Goal: Find specific page/section: Find specific page/section

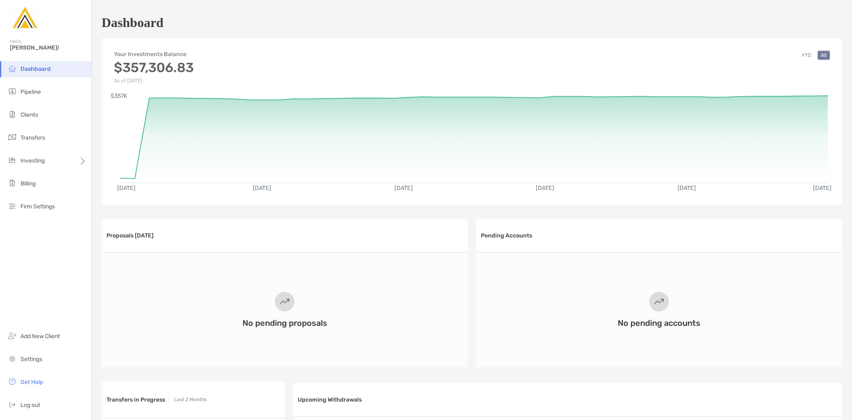
click at [48, 100] on ul "Dashboard Pipeline Clients Transfers Investing Billing Firm Settings" at bounding box center [45, 141] width 91 height 161
click at [48, 93] on li "Pipeline" at bounding box center [45, 92] width 91 height 16
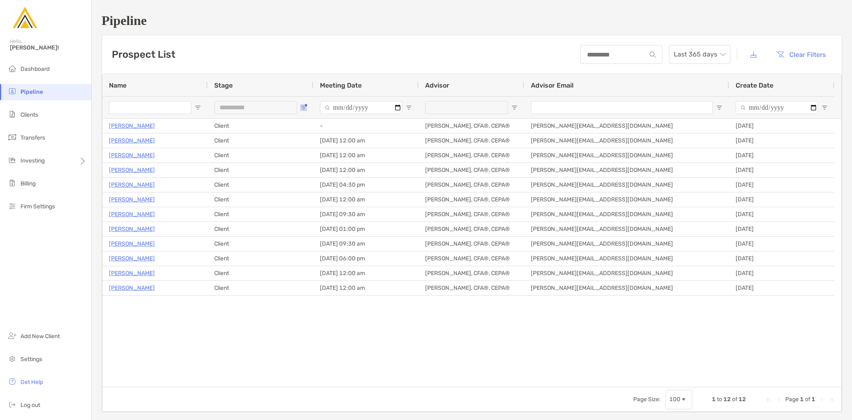
click at [304, 106] on span "Open Filter Menu" at bounding box center [303, 107] width 7 height 7
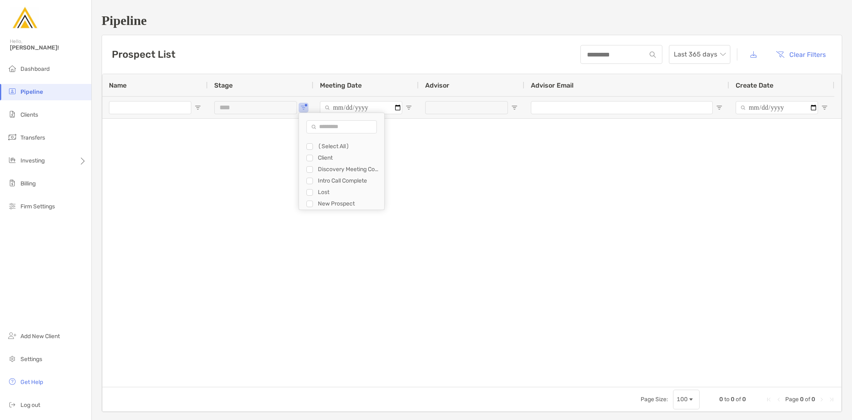
type input "**********"
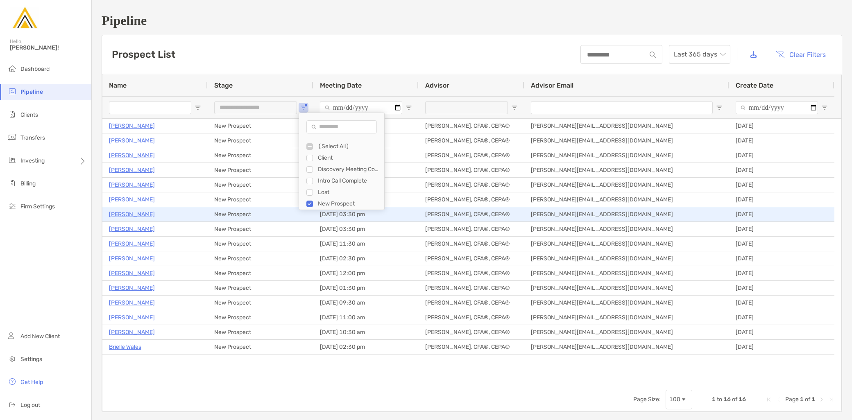
click at [129, 215] on p "[PERSON_NAME]" at bounding box center [132, 214] width 46 height 10
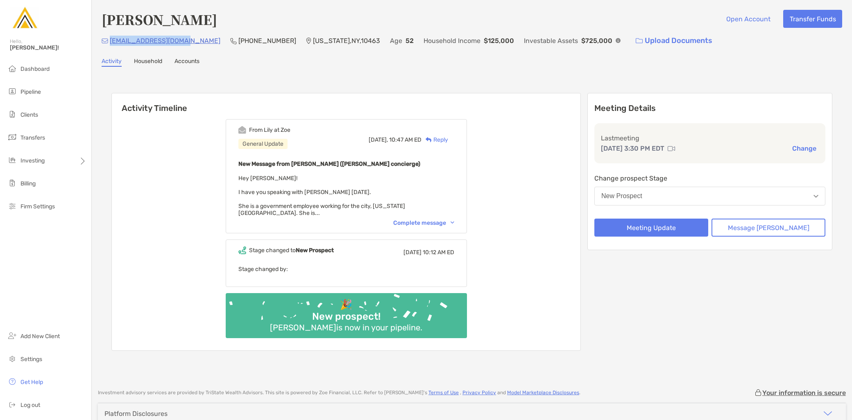
drag, startPoint x: 183, startPoint y: 41, endPoint x: 110, endPoint y: 40, distance: 73.3
click at [110, 40] on div "[EMAIL_ADDRESS][DOMAIN_NAME] [PHONE_NUMBER] [US_STATE][GEOGRAPHIC_DATA] Age [DE…" at bounding box center [472, 41] width 741 height 18
